Goal: Contribute content

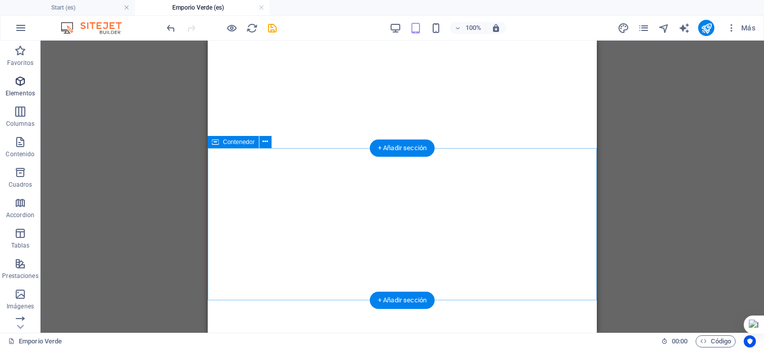
click at [21, 81] on icon "button" at bounding box center [20, 81] width 12 height 12
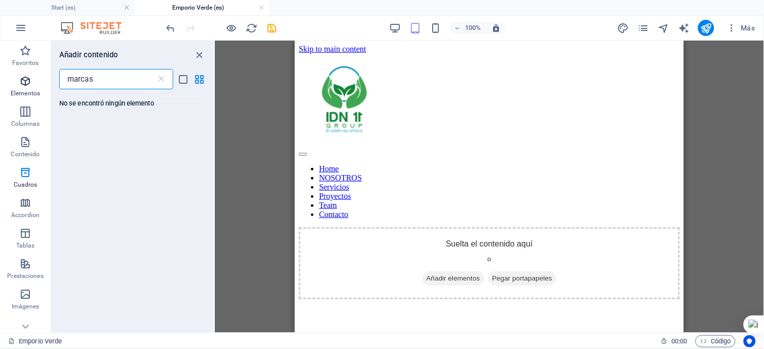
drag, startPoint x: 95, startPoint y: 79, endPoint x: 33, endPoint y: 72, distance: 62.7
click at [33, 72] on div "Favoritos Elementos Columnas Contenido [PERSON_NAME] Accordion Tablas Prestacio…" at bounding box center [107, 187] width 215 height 292
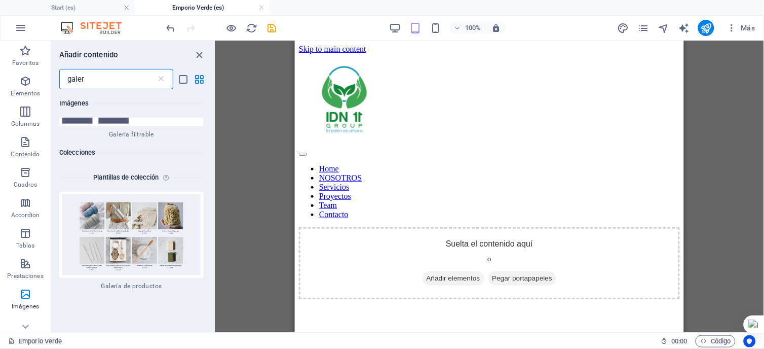
scroll to position [281, 0]
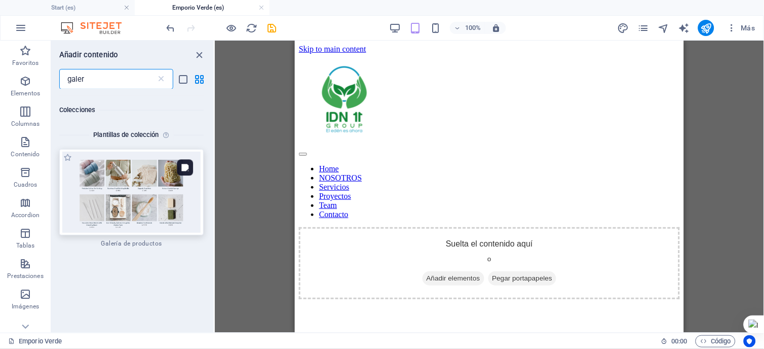
type input "galer"
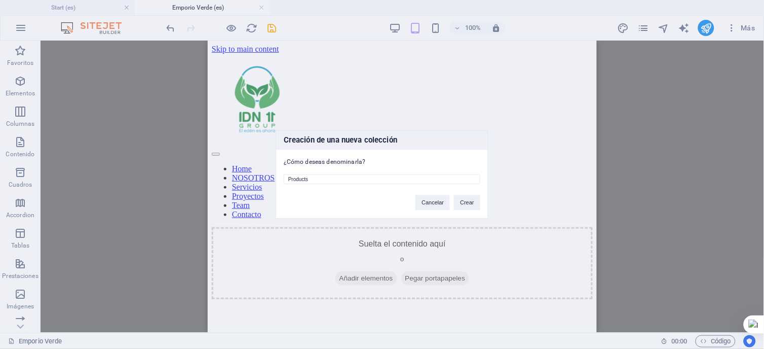
drag, startPoint x: 333, startPoint y: 179, endPoint x: 265, endPoint y: 182, distance: 68.0
click at [265, 182] on div "Creación de una nueva colección ¿Cómo deseas denominarla? Products Cancelar Cre…" at bounding box center [382, 174] width 764 height 349
drag, startPoint x: 327, startPoint y: 179, endPoint x: 234, endPoint y: 187, distance: 93.6
click at [234, 187] on div "Creación de una nueva colección ¿Cómo deseas denominarla? emporio VErde Cancela…" at bounding box center [382, 174] width 764 height 349
type input "EMPORIO VERDE"
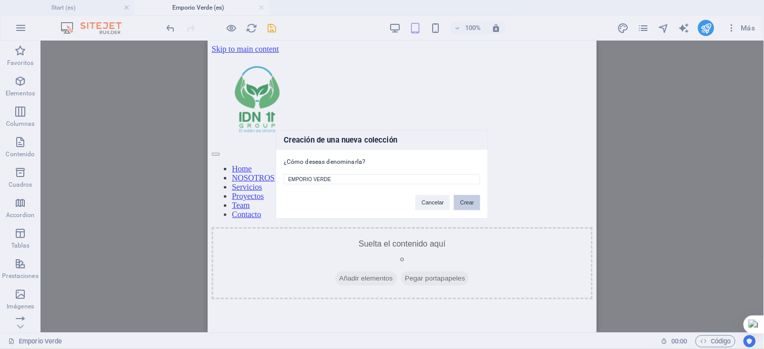
click at [470, 203] on button "Crear" at bounding box center [467, 202] width 26 height 15
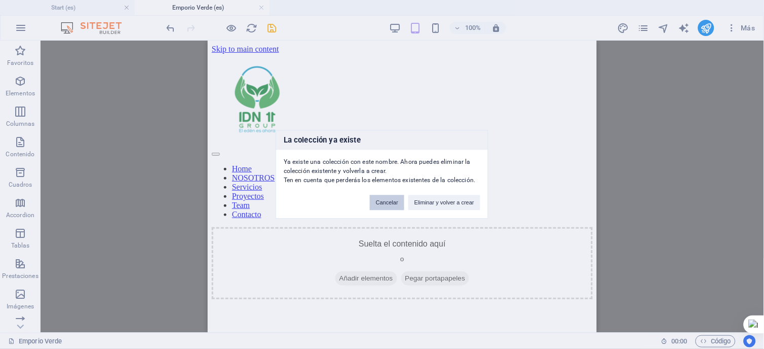
click at [388, 204] on button "Cancelar" at bounding box center [387, 202] width 34 height 15
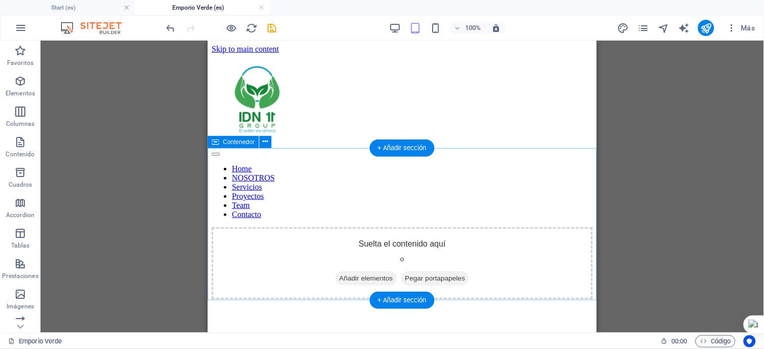
click at [344, 271] on span "Añadir elementos" at bounding box center [366, 278] width 62 height 14
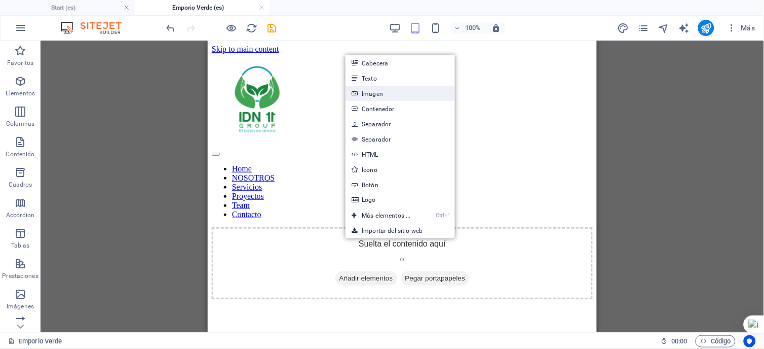
click at [377, 93] on link "Imagen" at bounding box center [400, 93] width 109 height 15
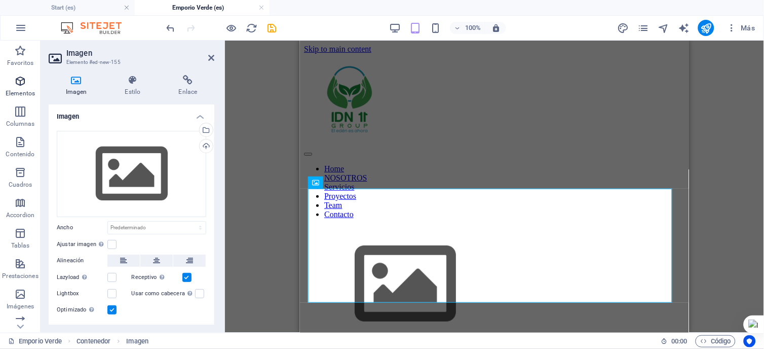
click at [17, 84] on icon "button" at bounding box center [20, 81] width 12 height 12
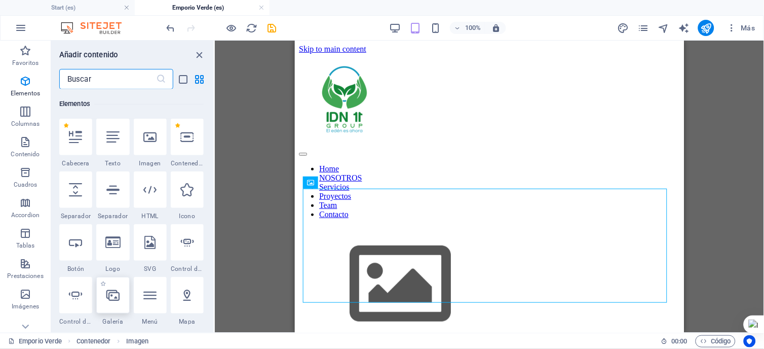
scroll to position [247, 0]
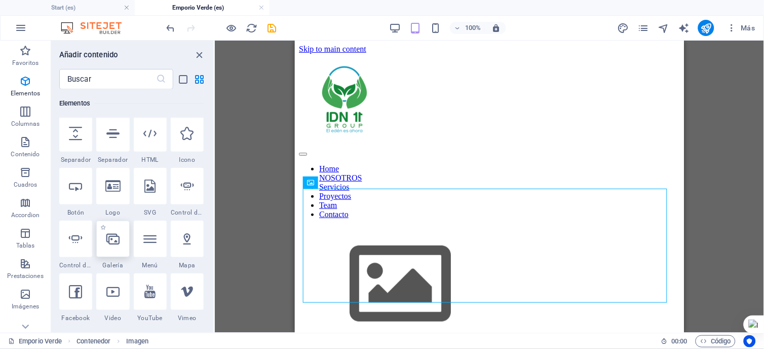
click at [119, 250] on div at bounding box center [112, 238] width 33 height 36
select select "4"
select select "%"
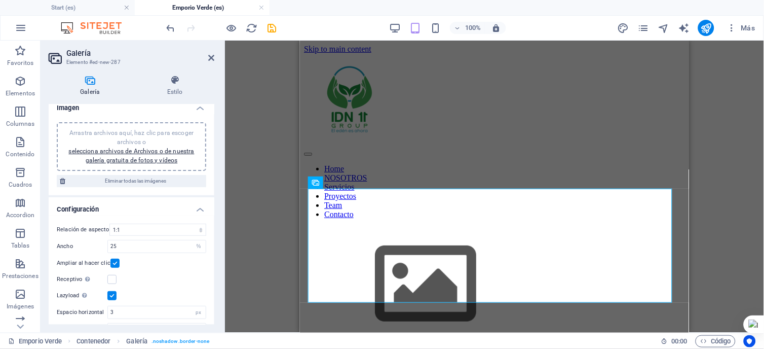
scroll to position [0, 0]
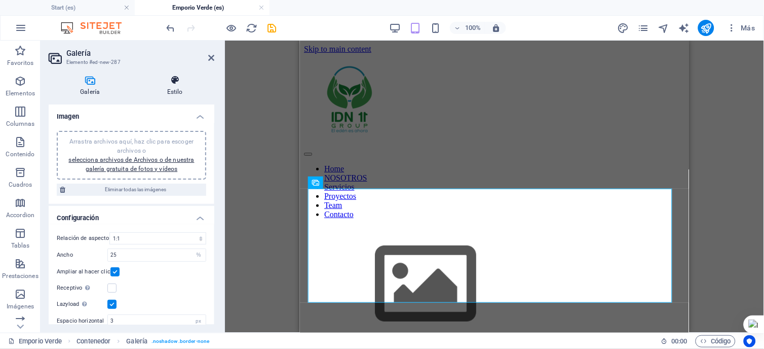
click at [173, 85] on h4 "Estilo" at bounding box center [175, 85] width 79 height 21
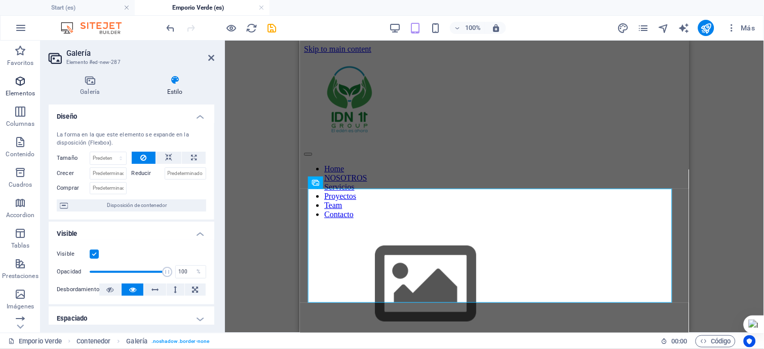
click at [14, 79] on icon "button" at bounding box center [20, 81] width 12 height 12
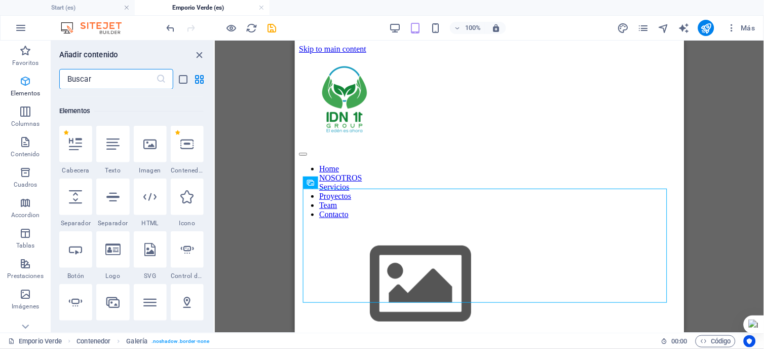
scroll to position [191, 0]
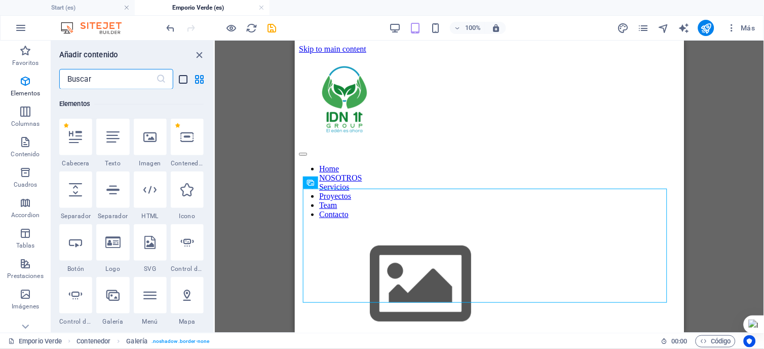
click at [179, 84] on icon "list-view" at bounding box center [184, 79] width 12 height 12
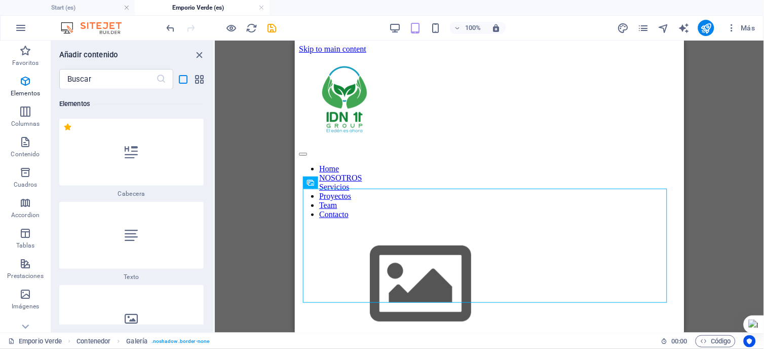
click at [206, 77] on div "​" at bounding box center [132, 79] width 163 height 20
click at [200, 77] on icon "grid-view" at bounding box center [200, 79] width 12 height 12
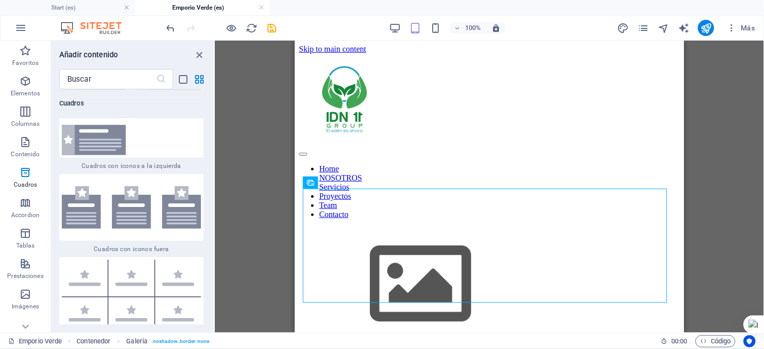
scroll to position [5820, 0]
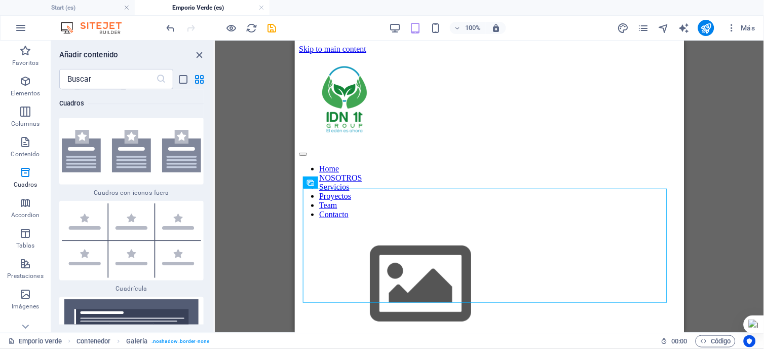
drag, startPoint x: 444, startPoint y: 210, endPoint x: 427, endPoint y: 107, distance: 104.9
click at [427, 107] on div "Home NOSOTROS Servicios Proyectos Team Contacto" at bounding box center [488, 135] width 381 height 165
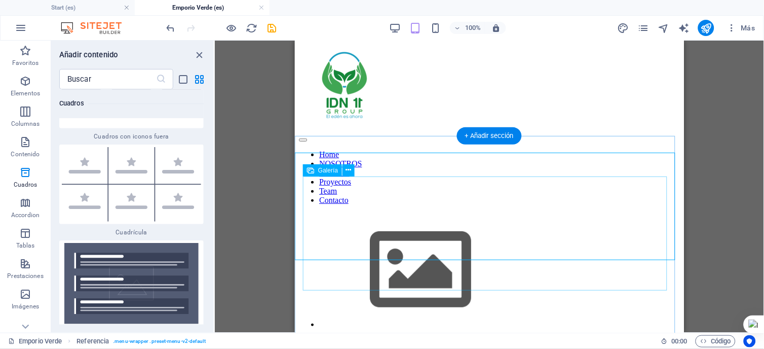
scroll to position [12, 0]
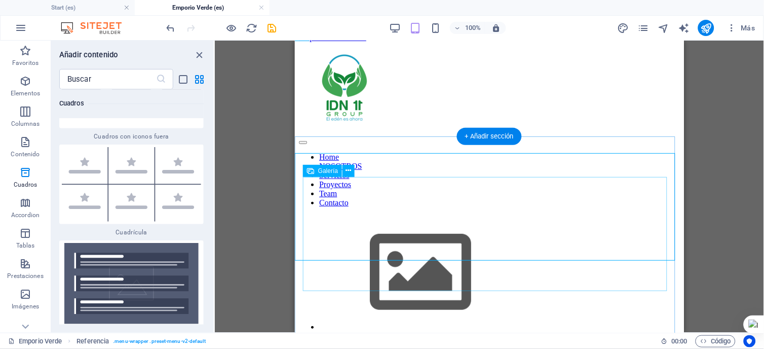
click at [371, 219] on img at bounding box center [420, 272] width 203 height 114
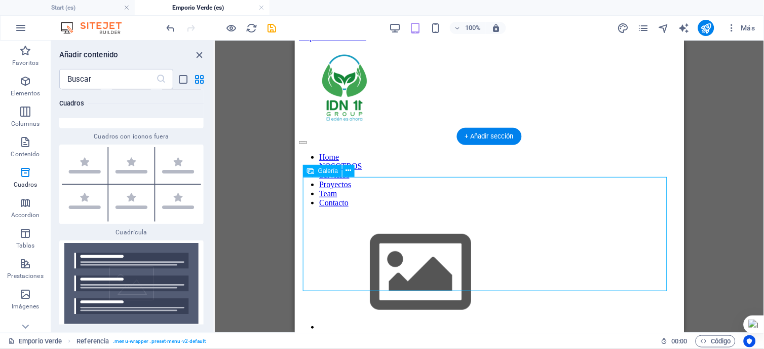
click at [371, 219] on img at bounding box center [420, 272] width 203 height 114
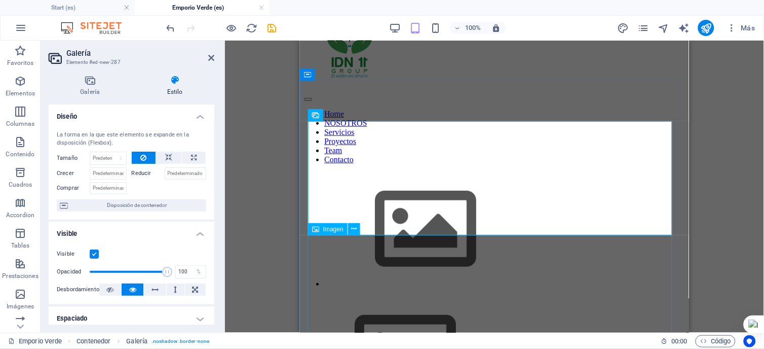
scroll to position [124, 0]
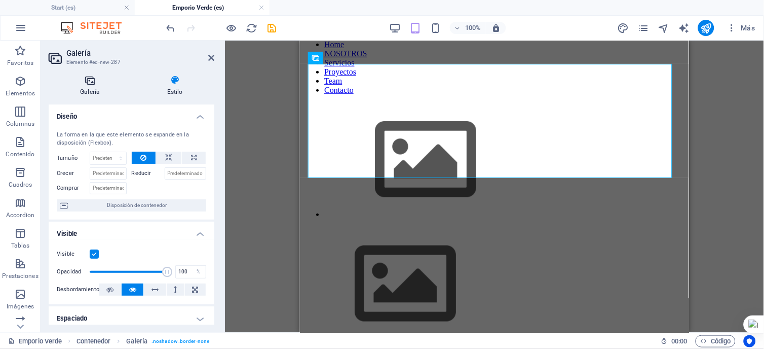
click at [93, 82] on icon at bounding box center [90, 80] width 83 height 10
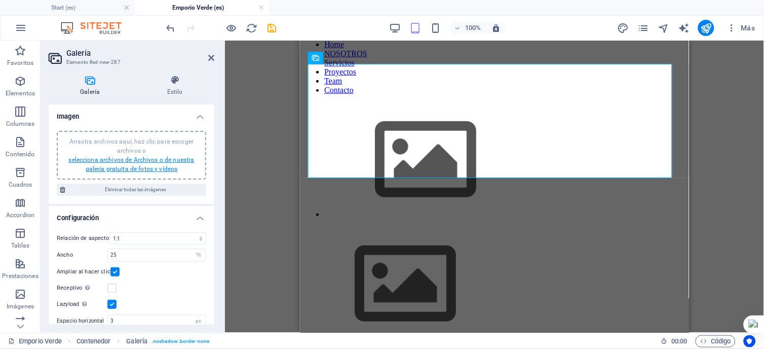
click at [132, 161] on link "selecciona archivos de Archivos o de nuestra galería gratuita de fotos y vídeos" at bounding box center [131, 164] width 126 height 16
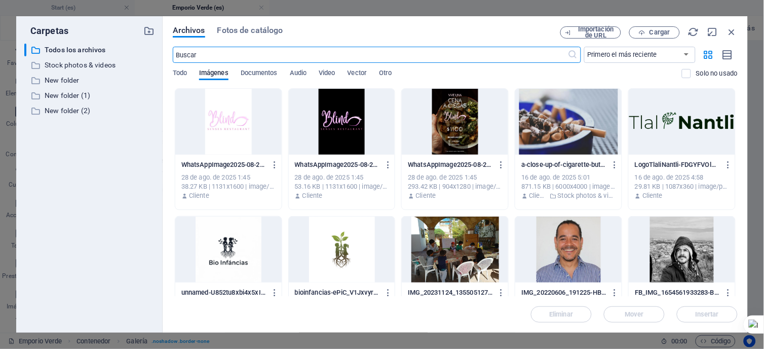
scroll to position [108, 0]
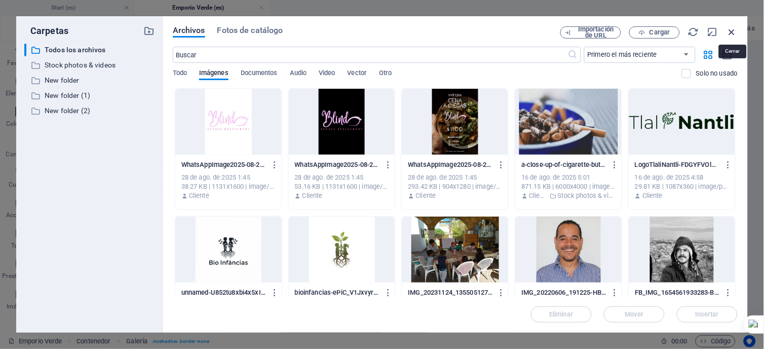
click at [735, 30] on icon "button" at bounding box center [732, 31] width 11 height 11
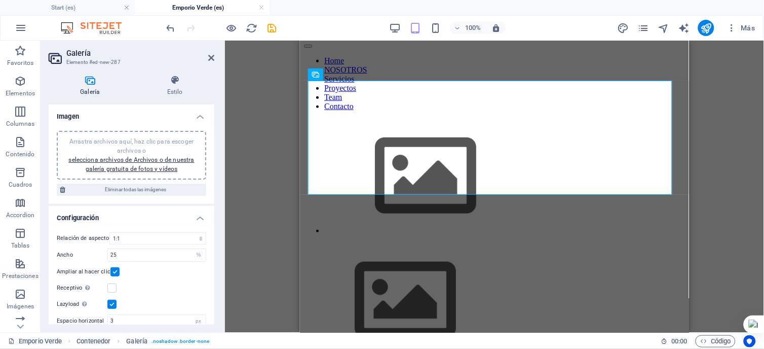
click at [693, 27] on div "Más" at bounding box center [688, 28] width 142 height 16
click at [692, 27] on div "Más" at bounding box center [688, 28] width 142 height 16
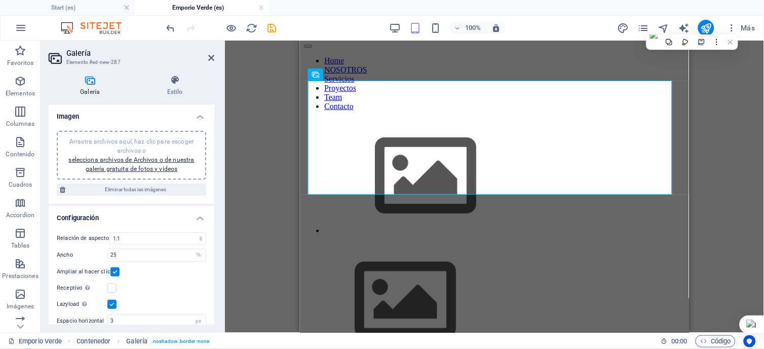
click at [692, 27] on div "Más" at bounding box center [688, 28] width 142 height 16
click at [692, 24] on div "Más" at bounding box center [688, 28] width 142 height 16
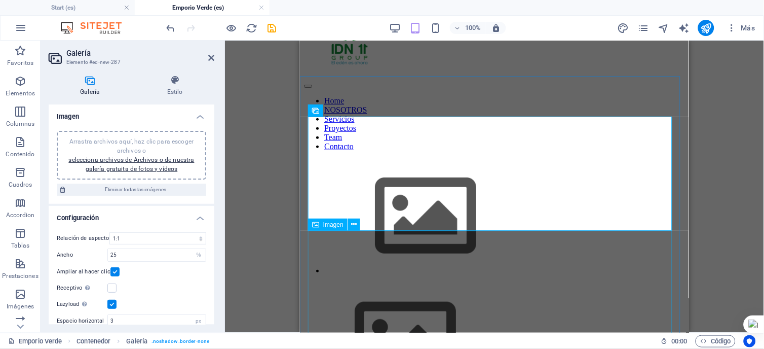
scroll to position [124, 0]
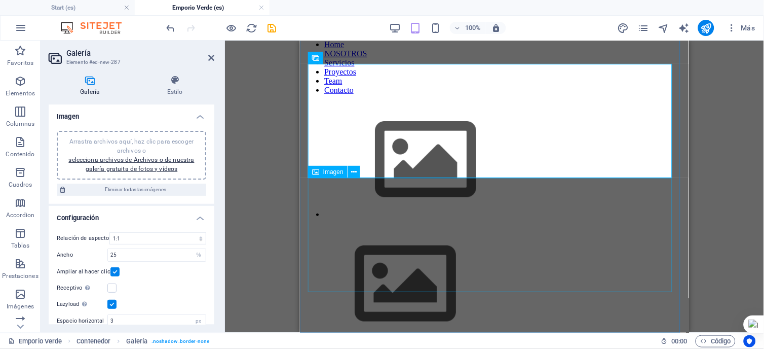
click at [396, 226] on figure at bounding box center [493, 284] width 381 height 116
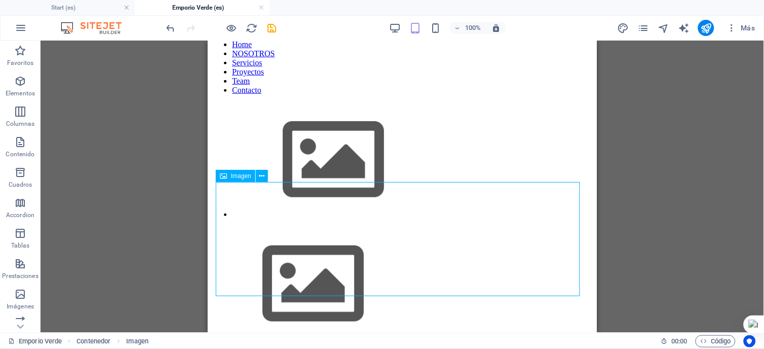
scroll to position [68, 0]
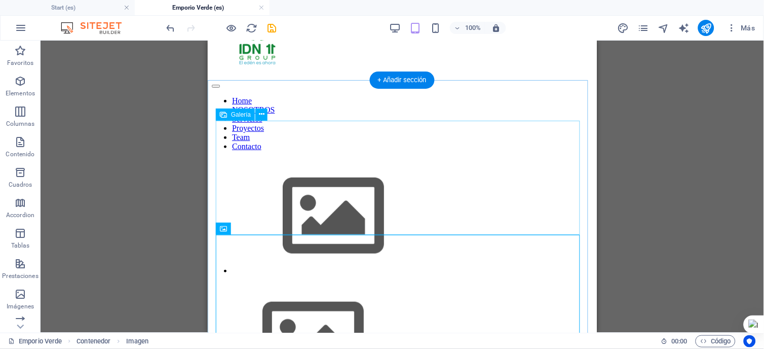
click at [321, 187] on img at bounding box center [333, 216] width 203 height 114
select select "4"
select select "%"
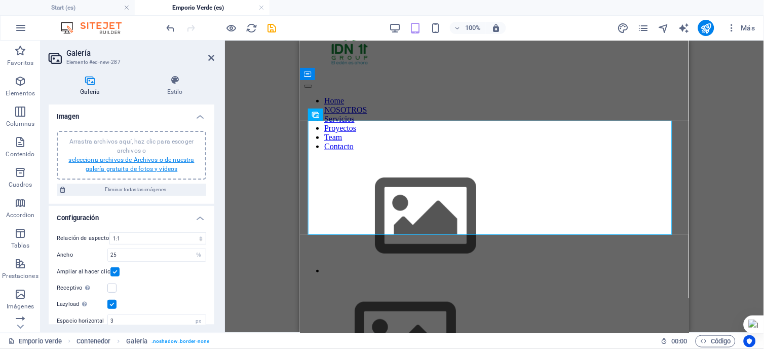
click at [154, 160] on link "selecciona archivos de Archivos o de nuestra galería gratuita de fotos y vídeos" at bounding box center [131, 164] width 126 height 16
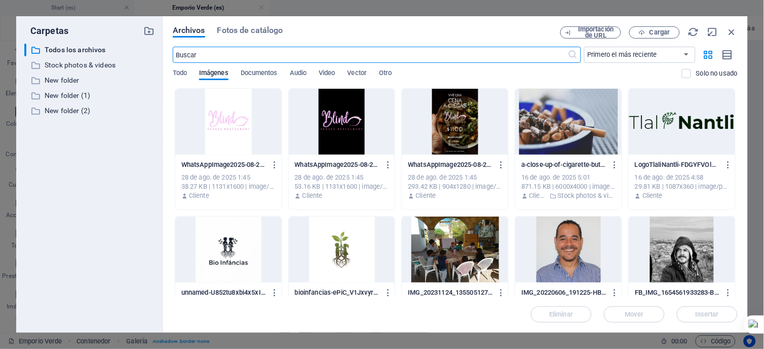
scroll to position [0, 0]
click at [733, 32] on icon "button" at bounding box center [732, 31] width 11 height 11
click at [733, 32] on icon "button" at bounding box center [732, 28] width 10 height 10
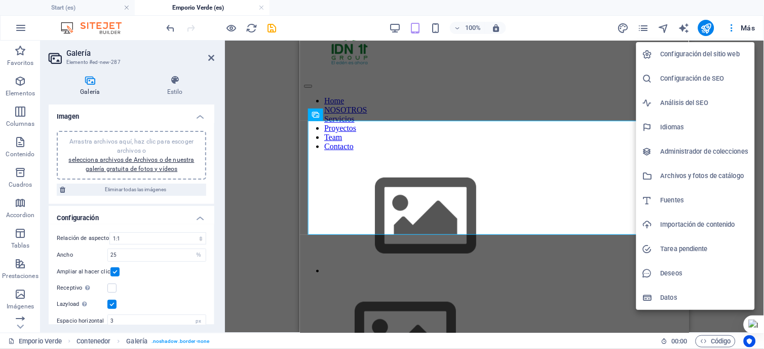
drag, startPoint x: 684, startPoint y: 15, endPoint x: 510, endPoint y: 80, distance: 185.5
